Goal: Obtain resource: Download file/media

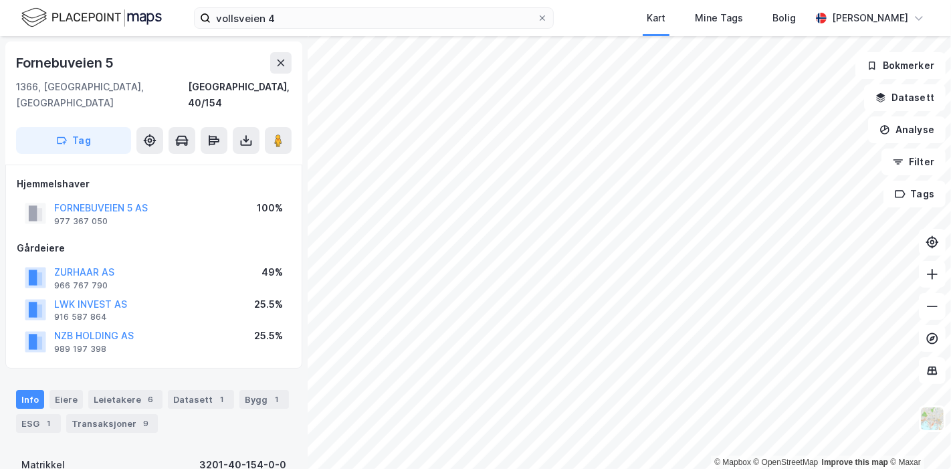
click at [265, 7] on div "vollsveien 4 Kart Mine Tags Bolig [PERSON_NAME]" at bounding box center [475, 18] width 951 height 36
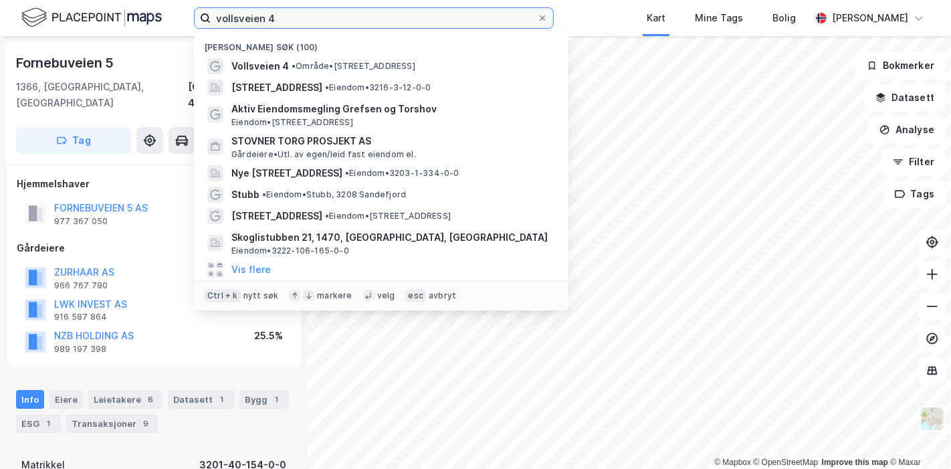
click at [259, 21] on input "vollsveien 4" at bounding box center [374, 18] width 326 height 20
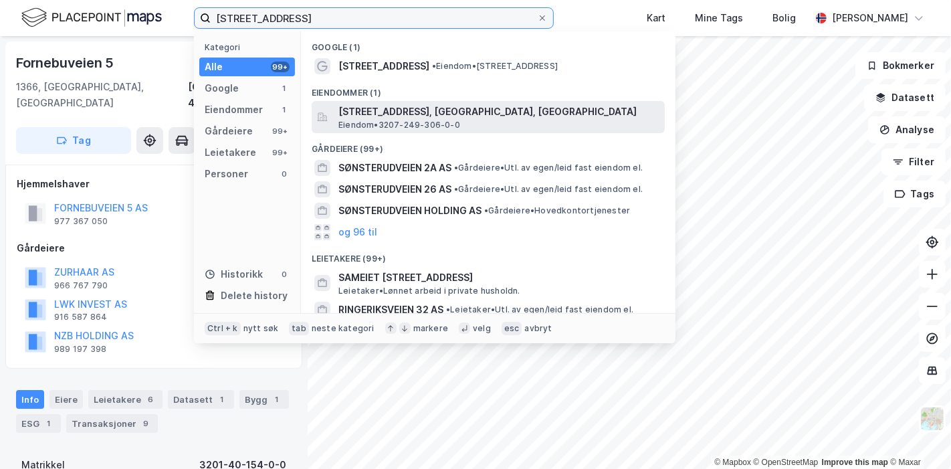
type input "[STREET_ADDRESS]"
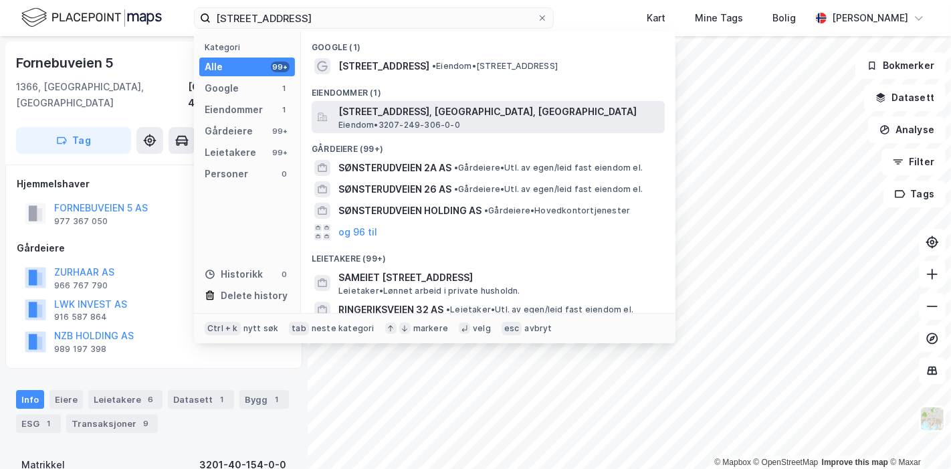
click at [384, 120] on span "Eiendom • 3207-249-306-0-0" at bounding box center [399, 125] width 122 height 11
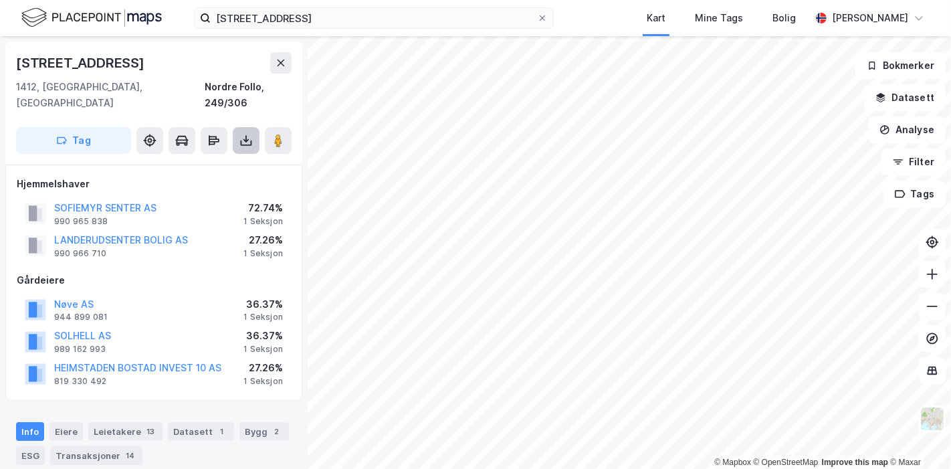
click at [242, 134] on icon at bounding box center [245, 140] width 13 height 13
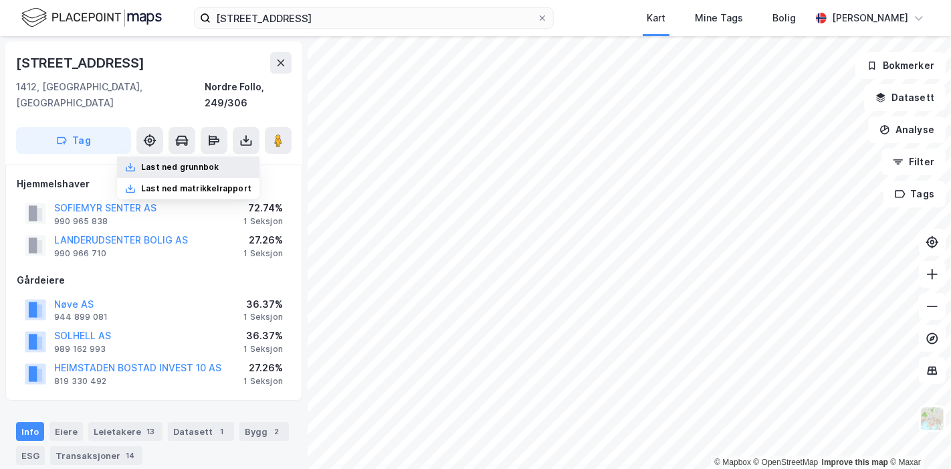
click at [195, 162] on div "Last ned grunnbok" at bounding box center [180, 167] width 78 height 11
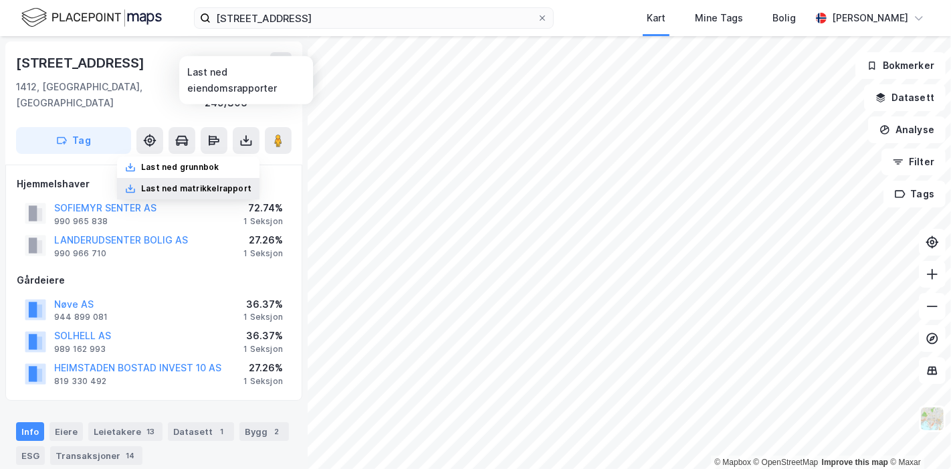
click at [228, 183] on div "Last ned matrikkelrapport" at bounding box center [196, 188] width 110 height 11
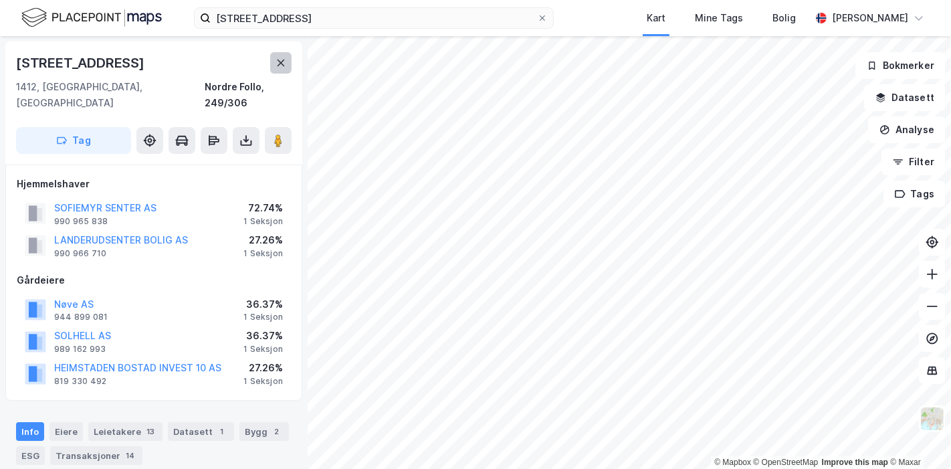
click at [279, 61] on icon at bounding box center [280, 62] width 7 height 7
